Goal: Find specific page/section: Find specific page/section

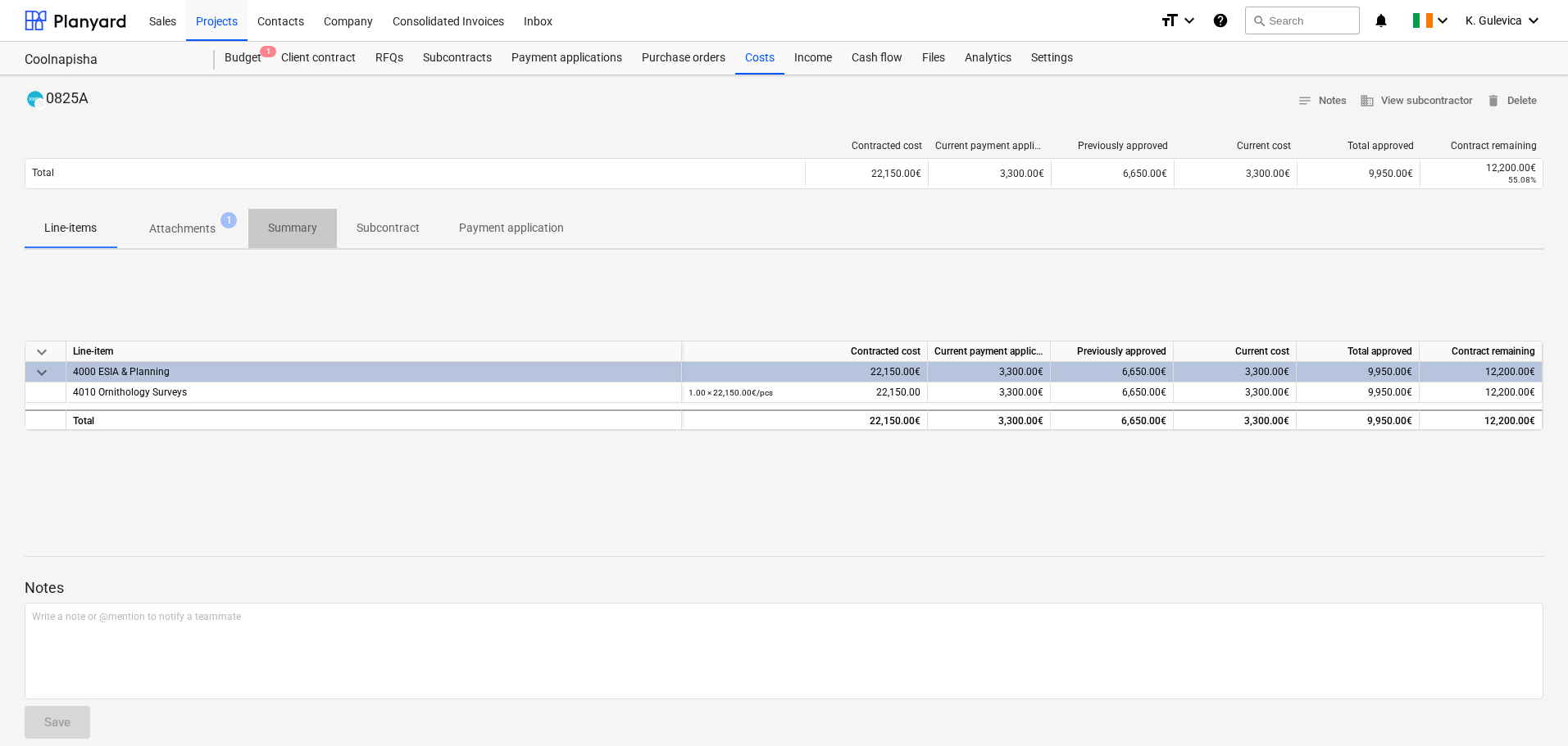
click at [288, 232] on p "Summary" at bounding box center [292, 228] width 49 height 17
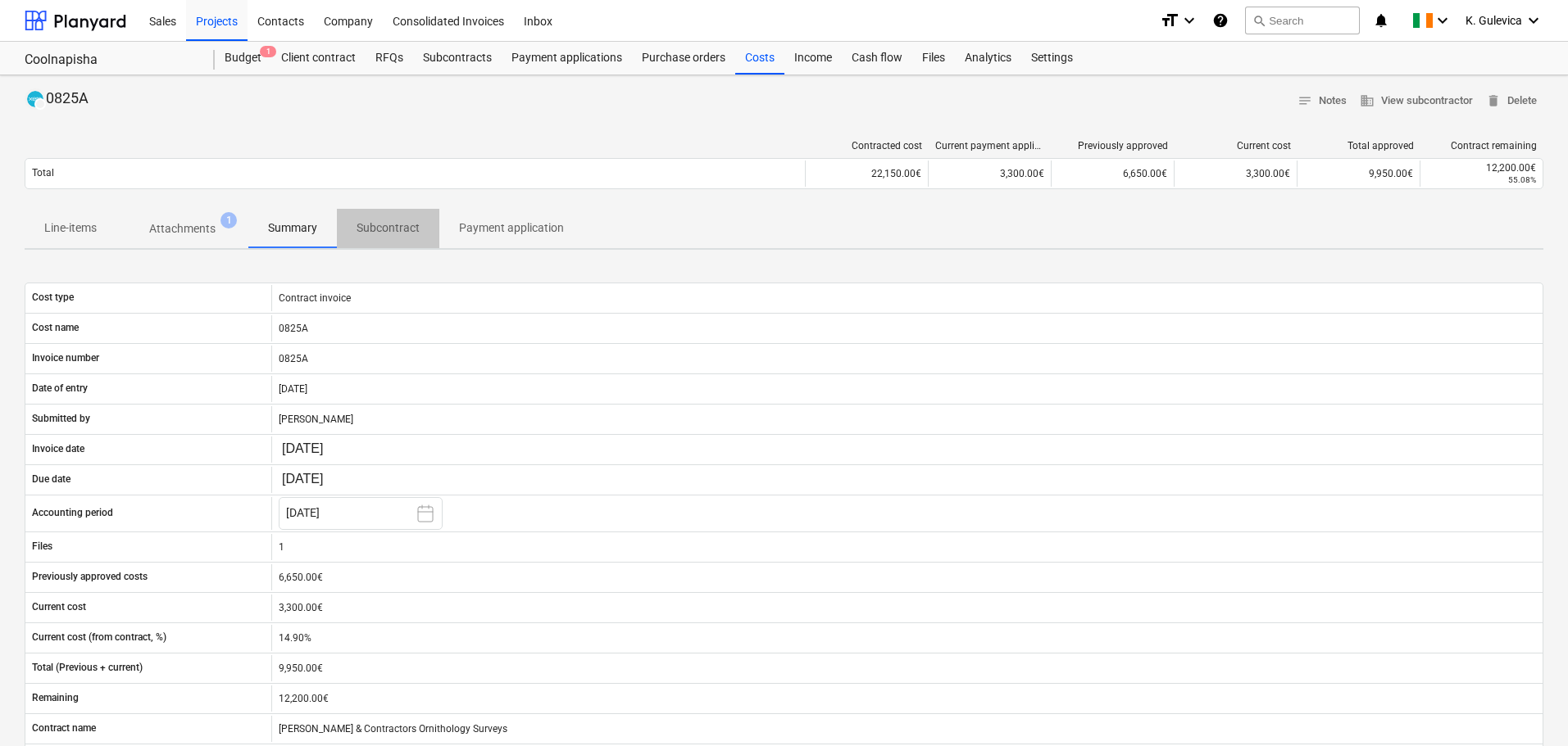
click at [375, 226] on p "Subcontract" at bounding box center [388, 228] width 64 height 17
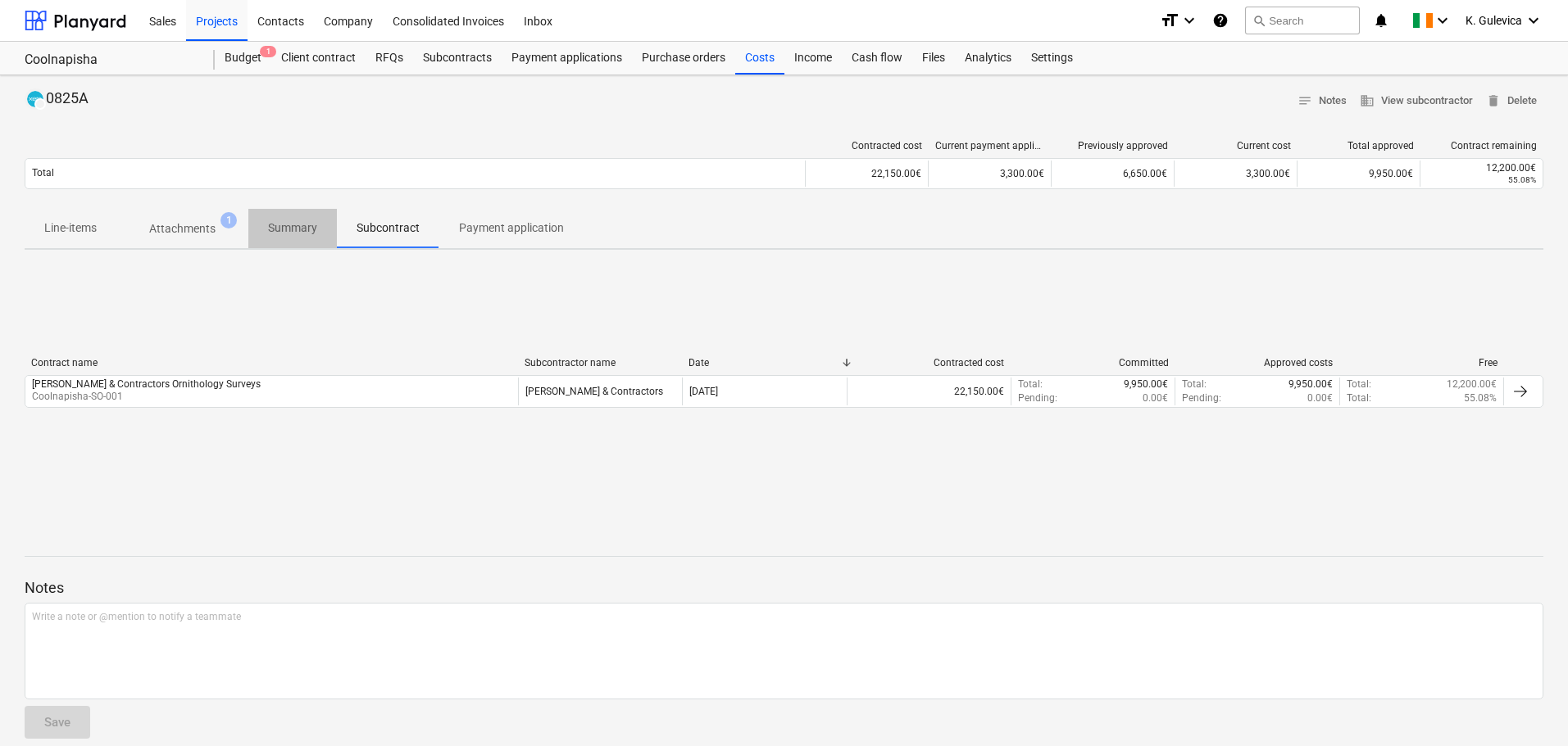
click at [277, 241] on span "Summary" at bounding box center [293, 228] width 89 height 27
